Goal: Check status: Check status

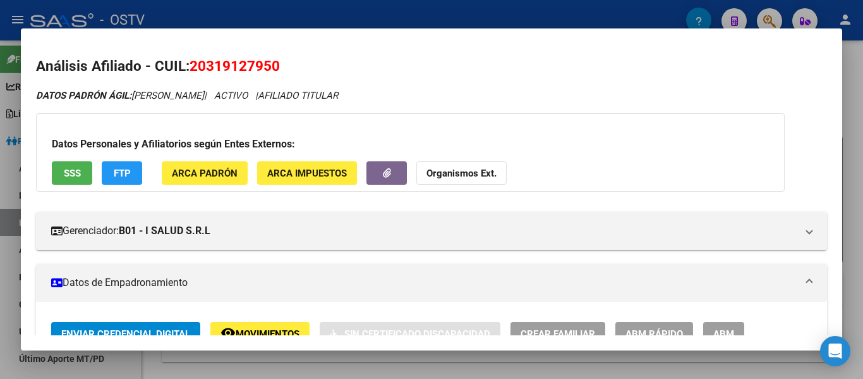
scroll to position [540, 0]
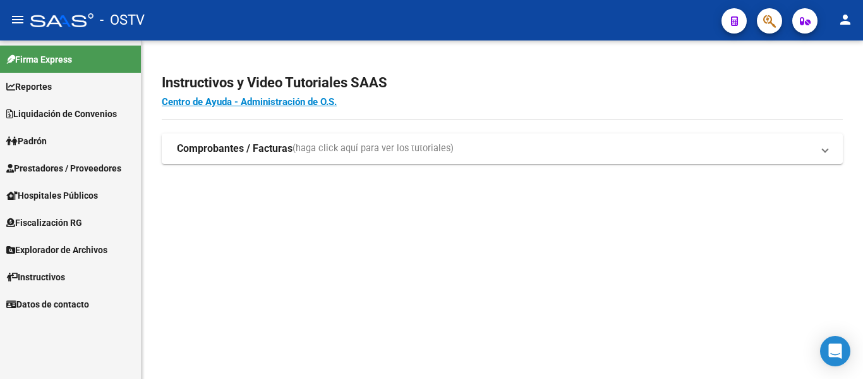
click at [30, 136] on span "Padrón" at bounding box center [26, 141] width 40 height 14
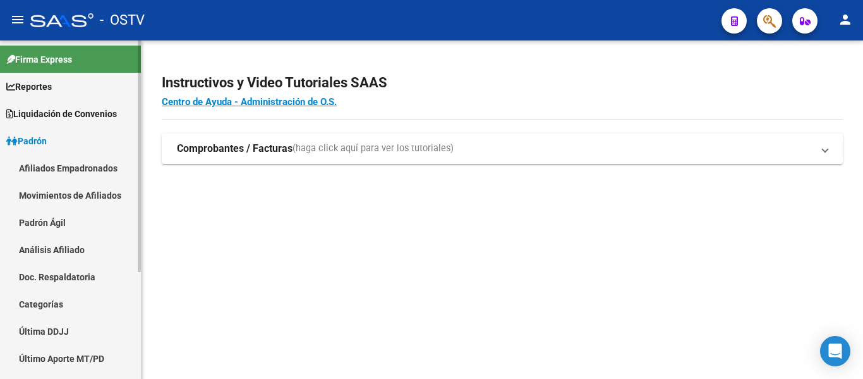
click at [24, 224] on link "Padrón Ágil" at bounding box center [70, 222] width 141 height 27
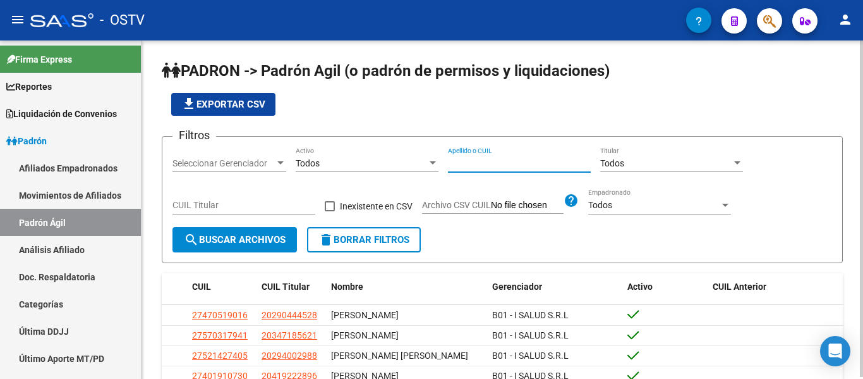
click at [457, 167] on input "Apellido o CUIL" at bounding box center [519, 163] width 143 height 11
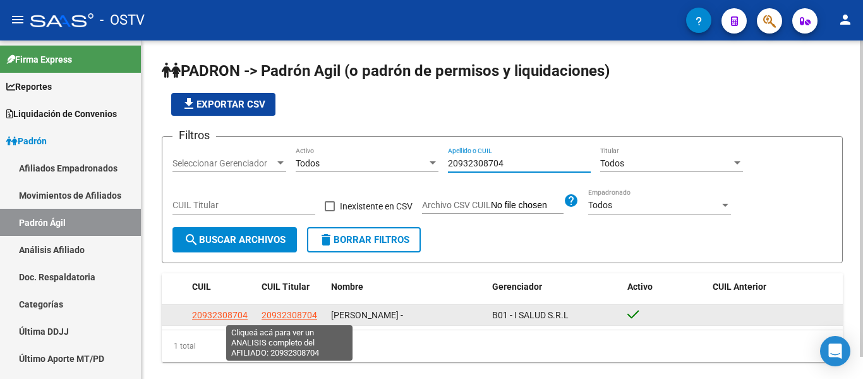
type input "20932308704"
click at [305, 312] on span "20932308704" at bounding box center [290, 315] width 56 height 10
type textarea "20932308704"
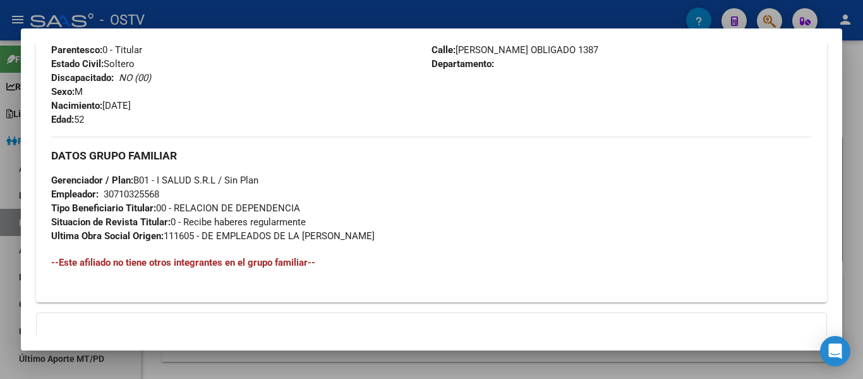
scroll to position [645, 0]
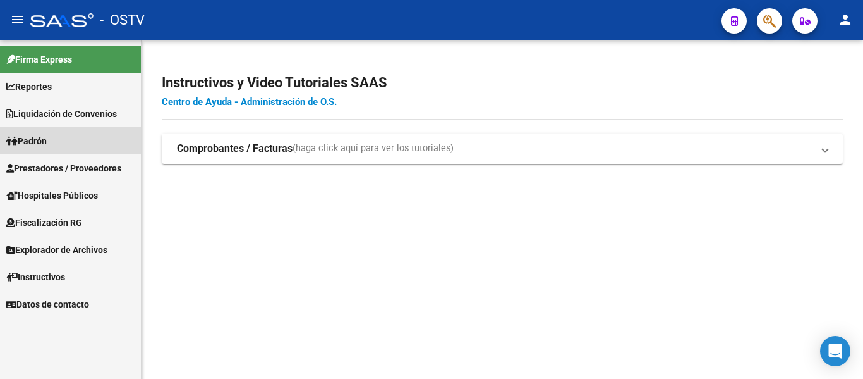
click at [39, 136] on span "Padrón" at bounding box center [26, 141] width 40 height 14
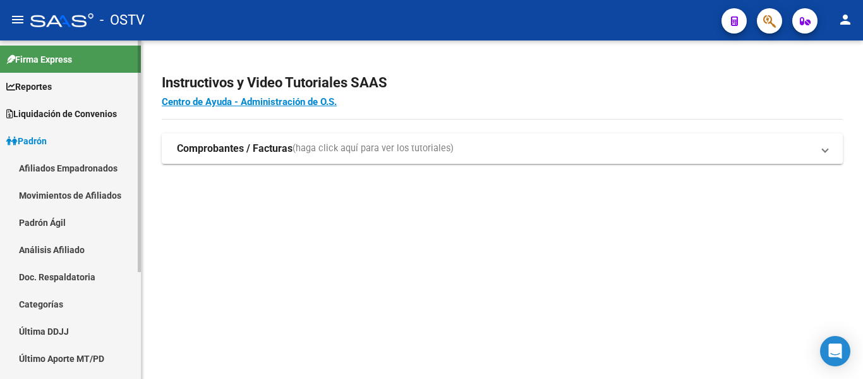
click at [52, 219] on link "Padrón Ágil" at bounding box center [70, 222] width 141 height 27
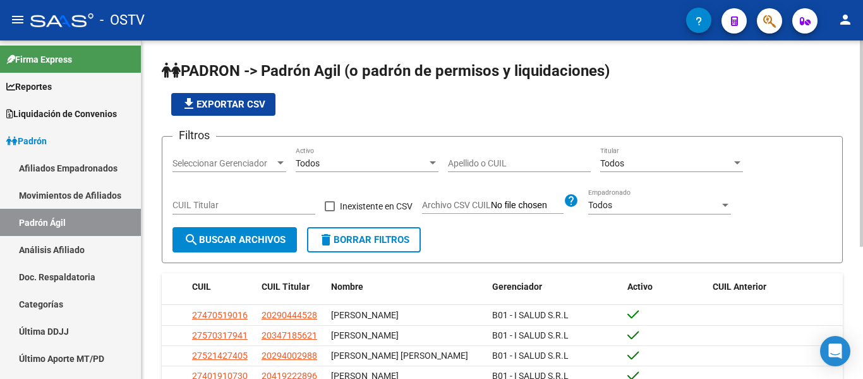
click at [466, 167] on input "Apellido o CUIL" at bounding box center [519, 163] width 143 height 11
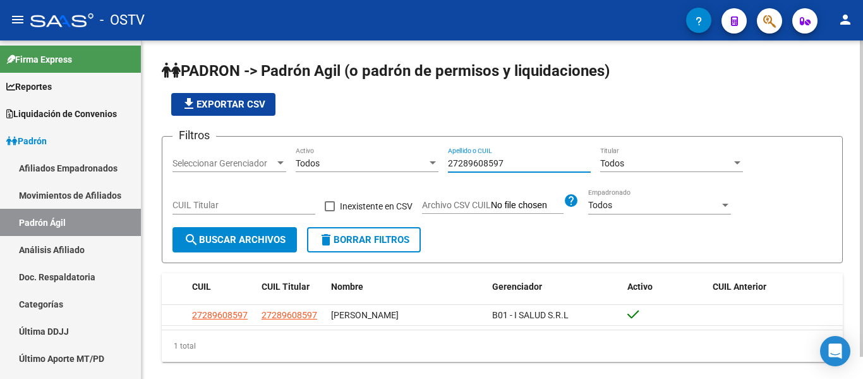
click at [525, 167] on input "27289608597" at bounding box center [519, 163] width 143 height 11
type input "2"
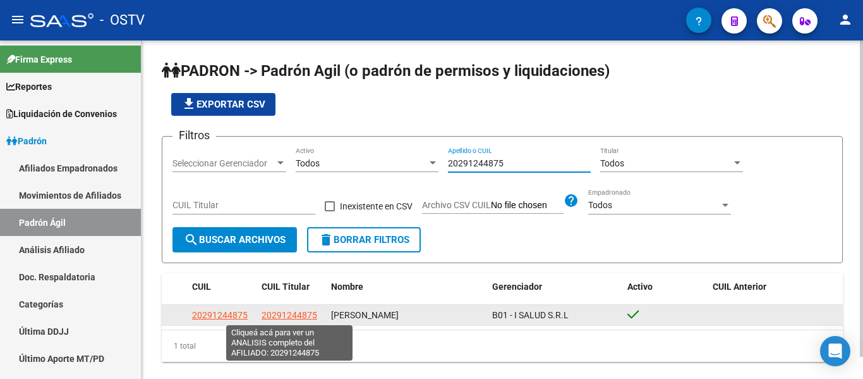
type input "20291244875"
click at [285, 315] on span "20291244875" at bounding box center [290, 315] width 56 height 10
type textarea "20291244875"
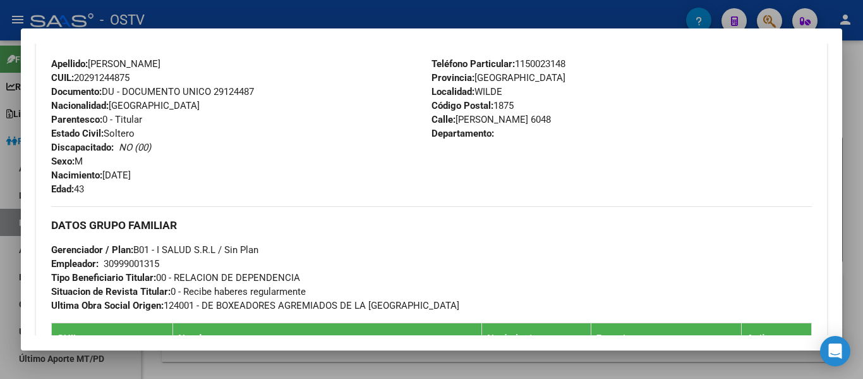
scroll to position [695, 0]
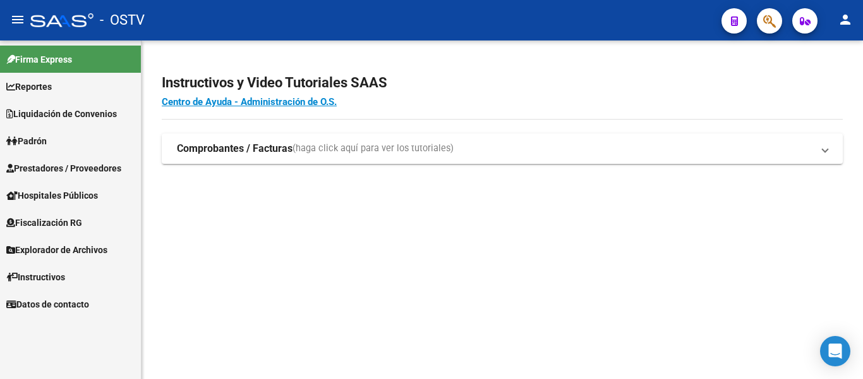
click at [35, 143] on span "Padrón" at bounding box center [26, 141] width 40 height 14
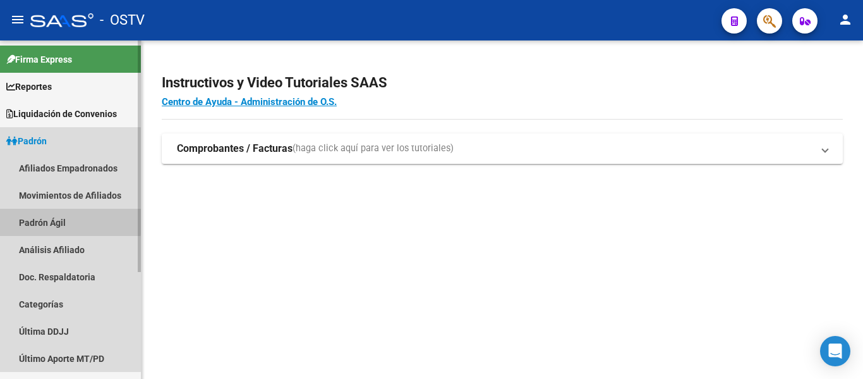
click at [59, 220] on link "Padrón Ágil" at bounding box center [70, 222] width 141 height 27
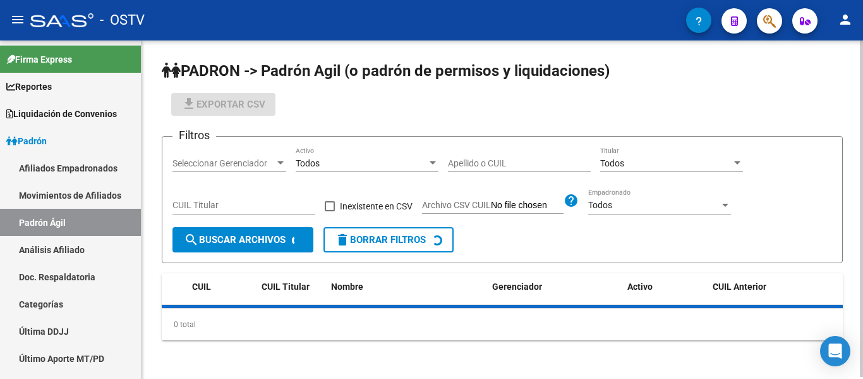
click at [467, 158] on input "Apellido o CUIL" at bounding box center [519, 163] width 143 height 11
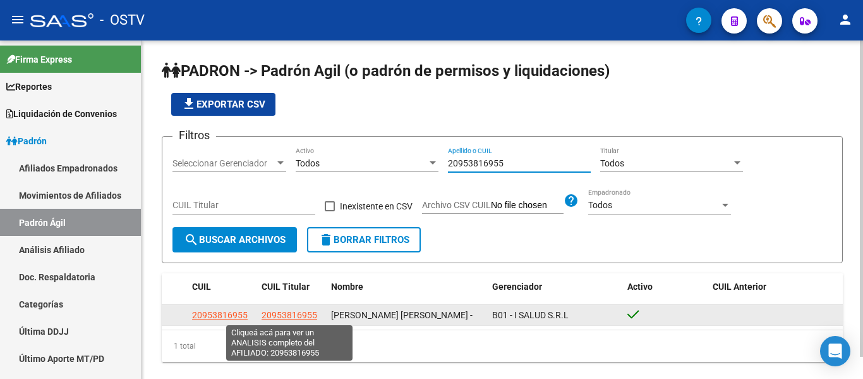
type input "20953816955"
click at [291, 317] on span "20953816955" at bounding box center [290, 315] width 56 height 10
type textarea "20953816955"
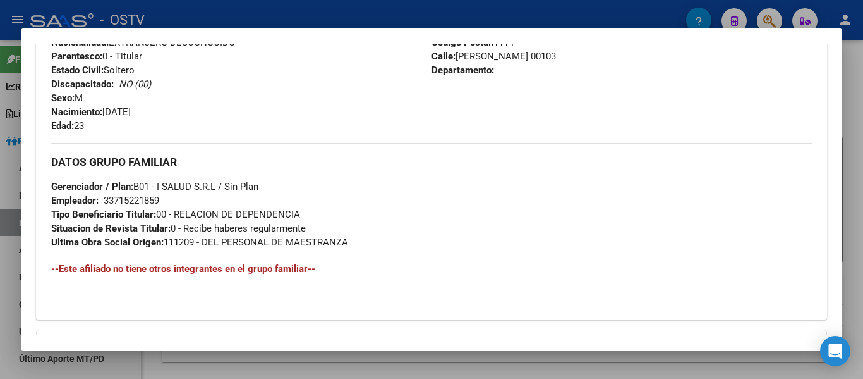
scroll to position [656, 0]
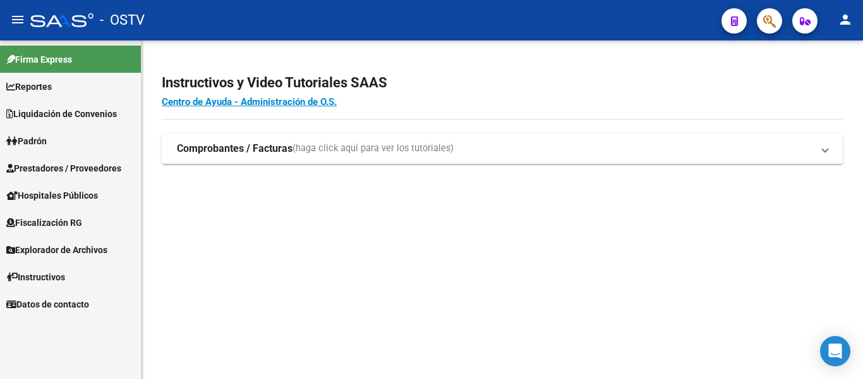
click at [31, 142] on span "Padrón" at bounding box center [26, 141] width 40 height 14
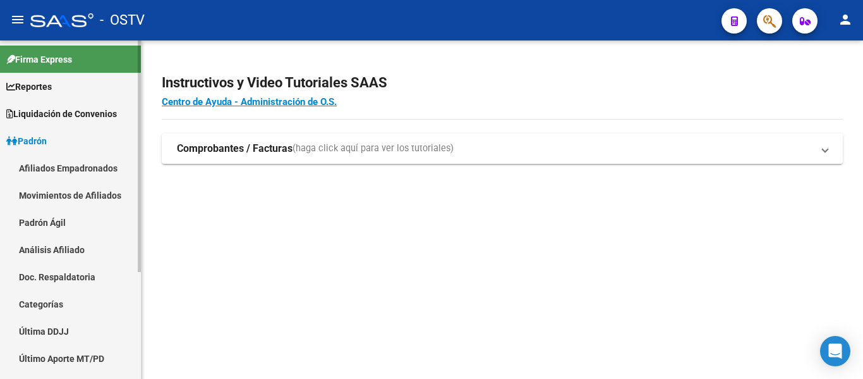
click at [37, 221] on link "Padrón Ágil" at bounding box center [70, 222] width 141 height 27
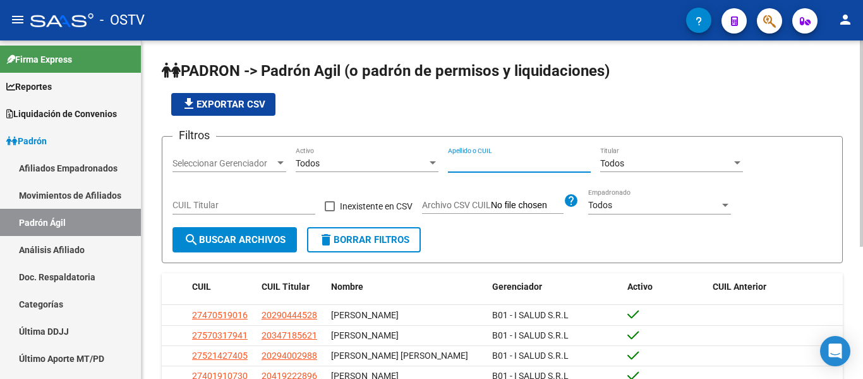
click at [511, 160] on input "Apellido o CUIL" at bounding box center [519, 163] width 143 height 11
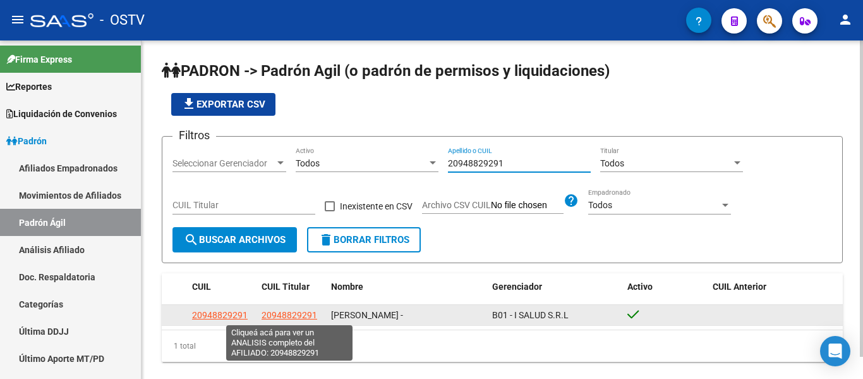
type input "20948829291"
click at [309, 313] on span "20948829291" at bounding box center [290, 315] width 56 height 10
type textarea "20948829291"
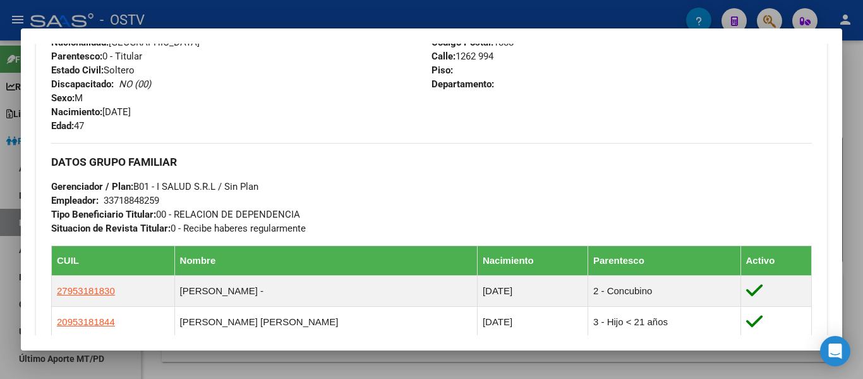
scroll to position [569, 0]
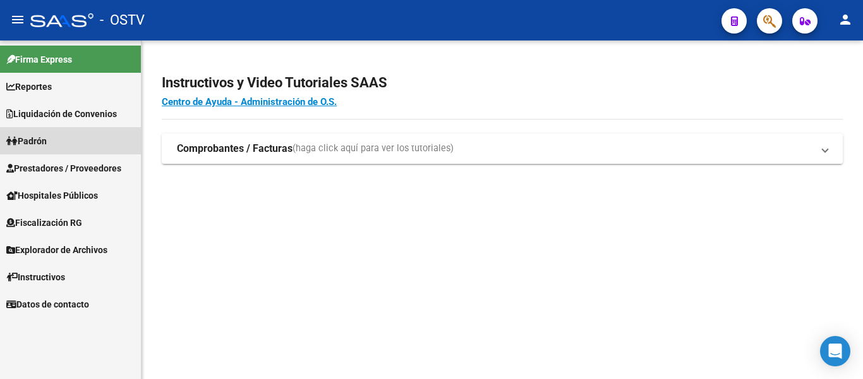
click at [47, 140] on span "Padrón" at bounding box center [26, 141] width 40 height 14
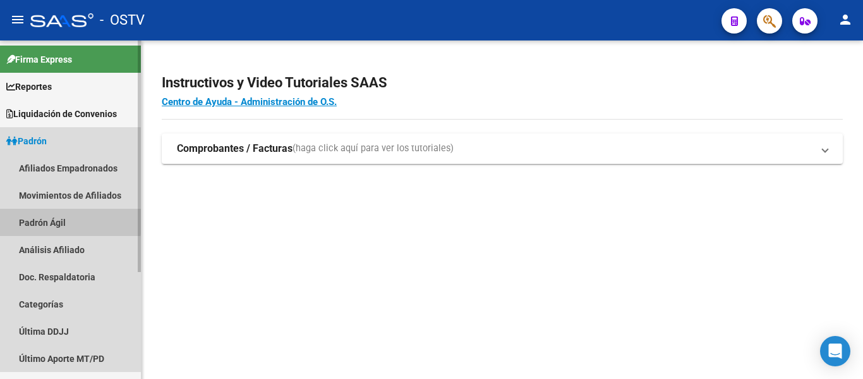
click at [55, 219] on link "Padrón Ágil" at bounding box center [70, 222] width 141 height 27
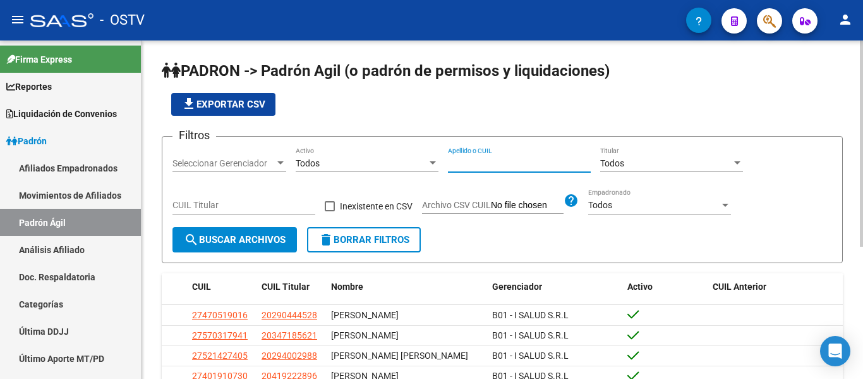
click at [500, 167] on input "Apellido o CUIL" at bounding box center [519, 163] width 143 height 11
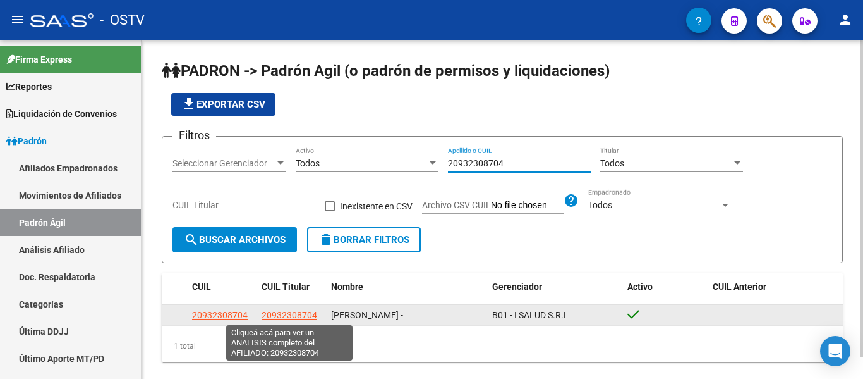
type input "20932308704"
click at [286, 313] on span "20932308704" at bounding box center [290, 315] width 56 height 10
type textarea "20932308704"
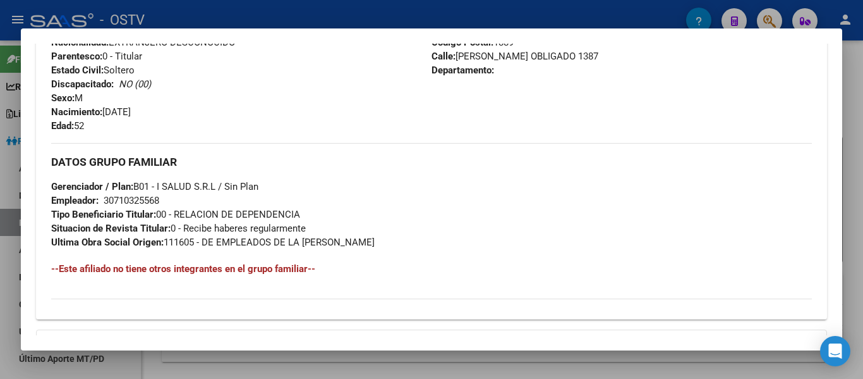
scroll to position [656, 0]
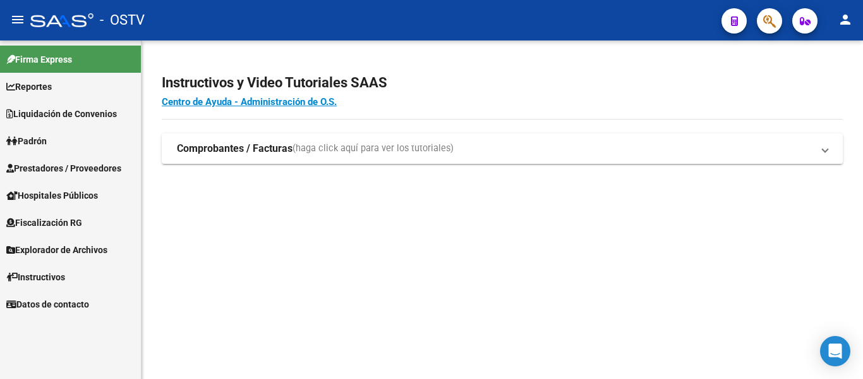
click at [33, 134] on span "Padrón" at bounding box center [26, 141] width 40 height 14
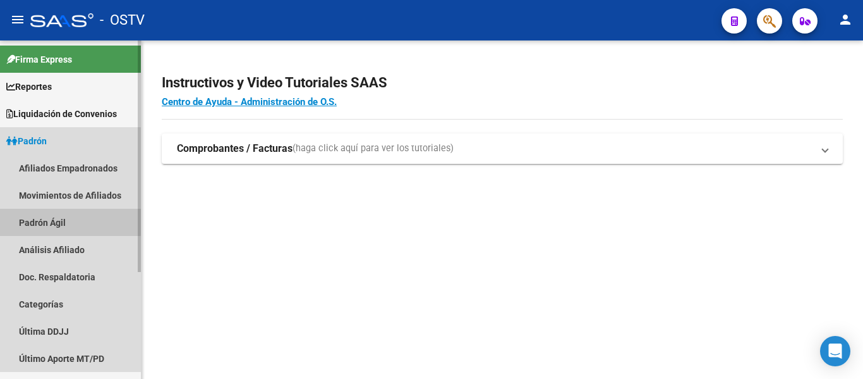
click at [37, 219] on link "Padrón Ágil" at bounding box center [70, 222] width 141 height 27
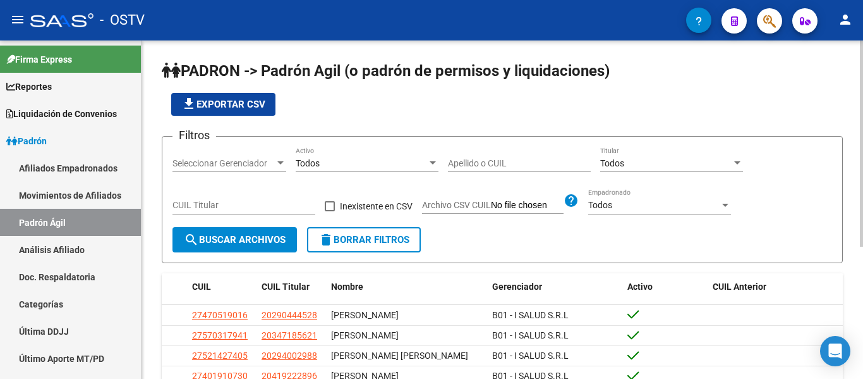
click at [451, 162] on input "Apellido o CUIL" at bounding box center [519, 163] width 143 height 11
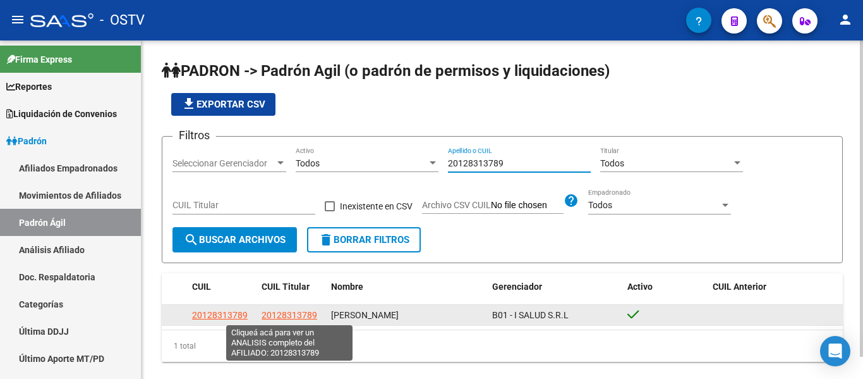
type input "20128313789"
click at [297, 313] on span "20128313789" at bounding box center [290, 315] width 56 height 10
type textarea "20128313789"
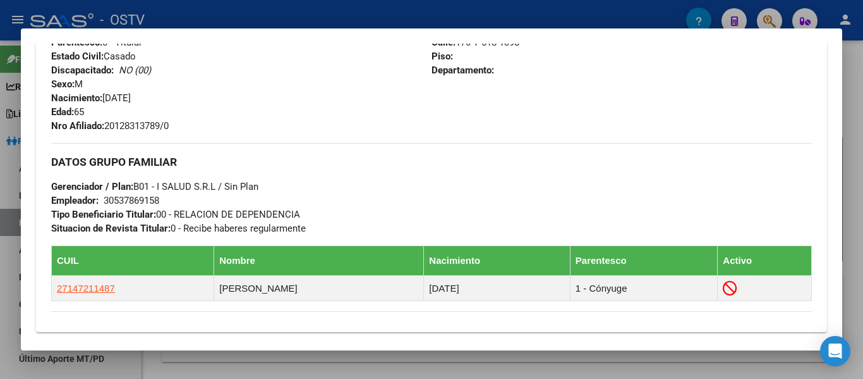
scroll to position [669, 0]
